Goal: Task Accomplishment & Management: Complete application form

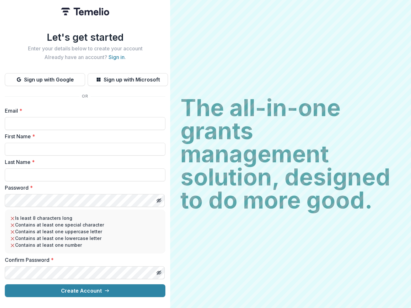
click at [206, 154] on h2 "The all-in-one grants management solution, designed to do more good." at bounding box center [291, 154] width 220 height 116
click at [45, 77] on button "Sign up with Google" at bounding box center [45, 79] width 80 height 13
click at [128, 77] on button "Sign up with Microsoft" at bounding box center [128, 79] width 80 height 13
click at [159, 199] on line "Toggle password visibility" at bounding box center [159, 201] width 4 height 4
click at [159, 271] on line "Toggle password visibility" at bounding box center [159, 273] width 4 height 4
